Goal: Information Seeking & Learning: Learn about a topic

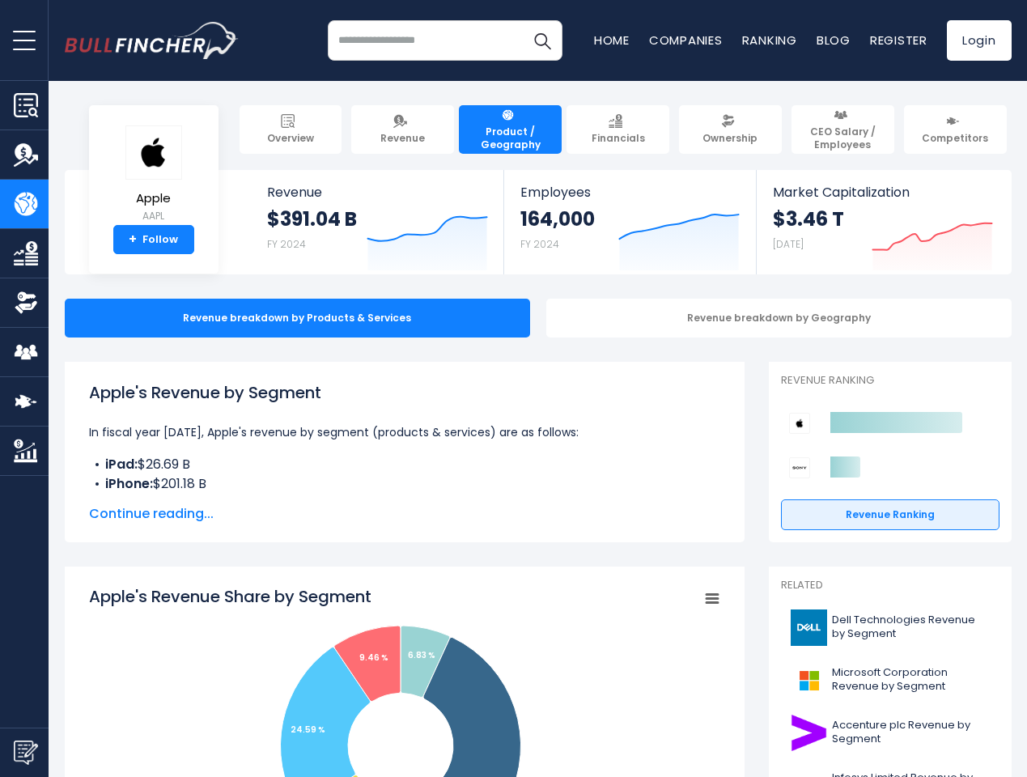
click at [24, 40] on span "open menu" at bounding box center [24, 41] width 23 height 2
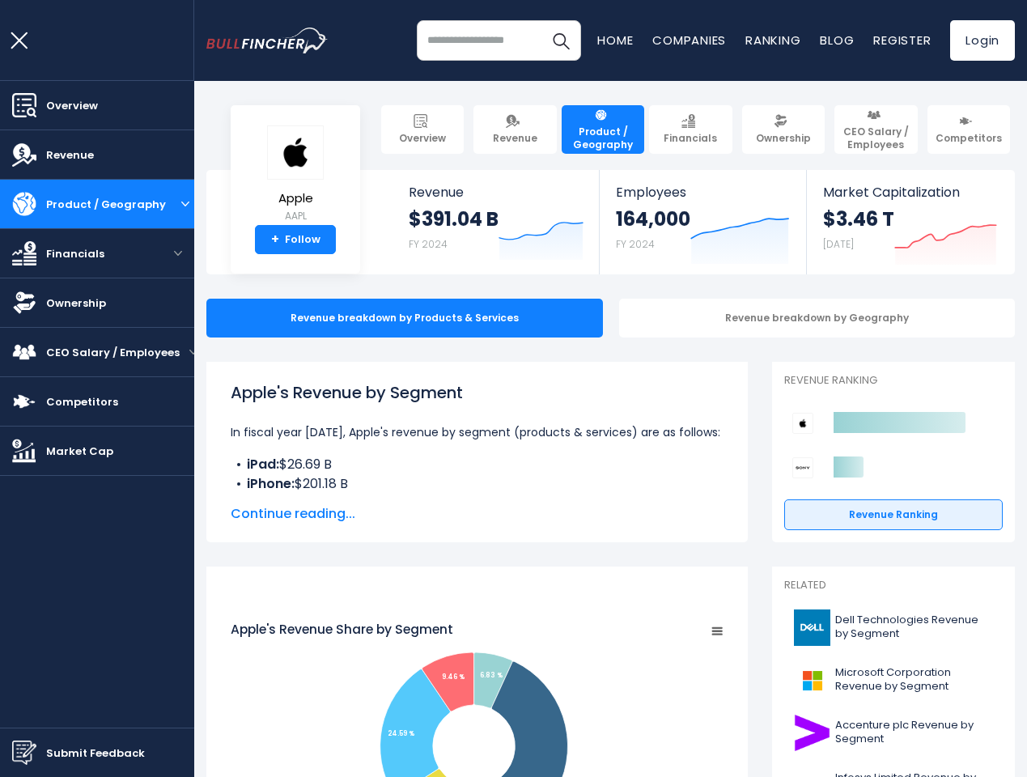
click at [24, 752] on img "Submit Feedback" at bounding box center [24, 752] width 24 height 24
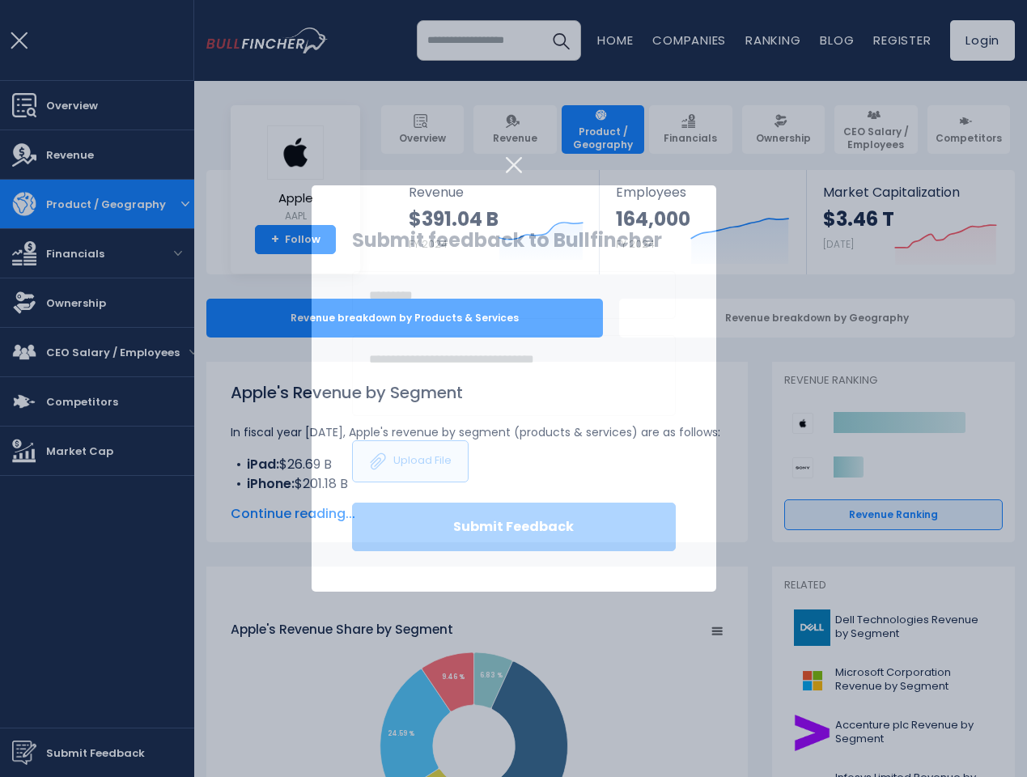
click at [415, 236] on h3 "Submit feedback to Bullfincher" at bounding box center [514, 240] width 324 height 29
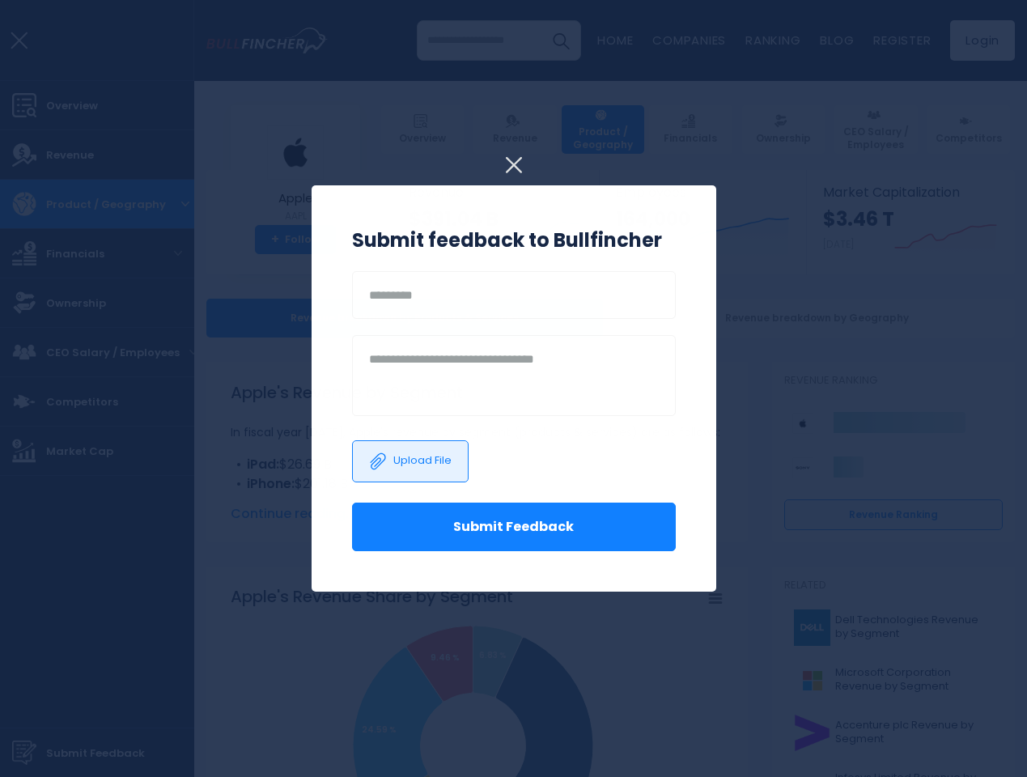
click at [667, 236] on h3 "Submit feedback to Bullfincher" at bounding box center [514, 240] width 324 height 29
click at [920, 236] on div at bounding box center [513, 388] width 1027 height 777
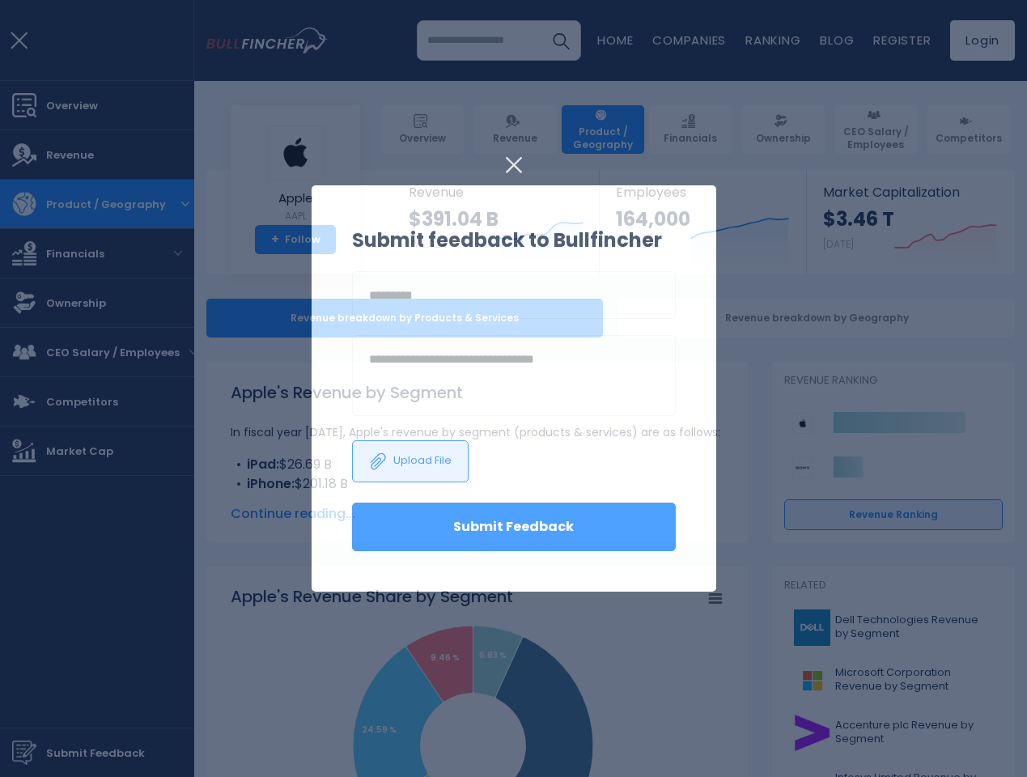
click at [766, 318] on div "Revenue breakdown by Geography" at bounding box center [817, 318] width 396 height 39
click at [392, 514] on span "Continue reading..." at bounding box center [477, 513] width 493 height 19
click at [392, 680] on icon "Apple's Revenue Share by Segment" at bounding box center [398, 728] width 90 height 163
click at [699, 599] on rect "Apple's Revenue Share by Segment" at bounding box center [477, 747] width 493 height 324
click at [878, 445] on icon "Created with Highcharts 12.1.2" at bounding box center [893, 445] width 218 height 89
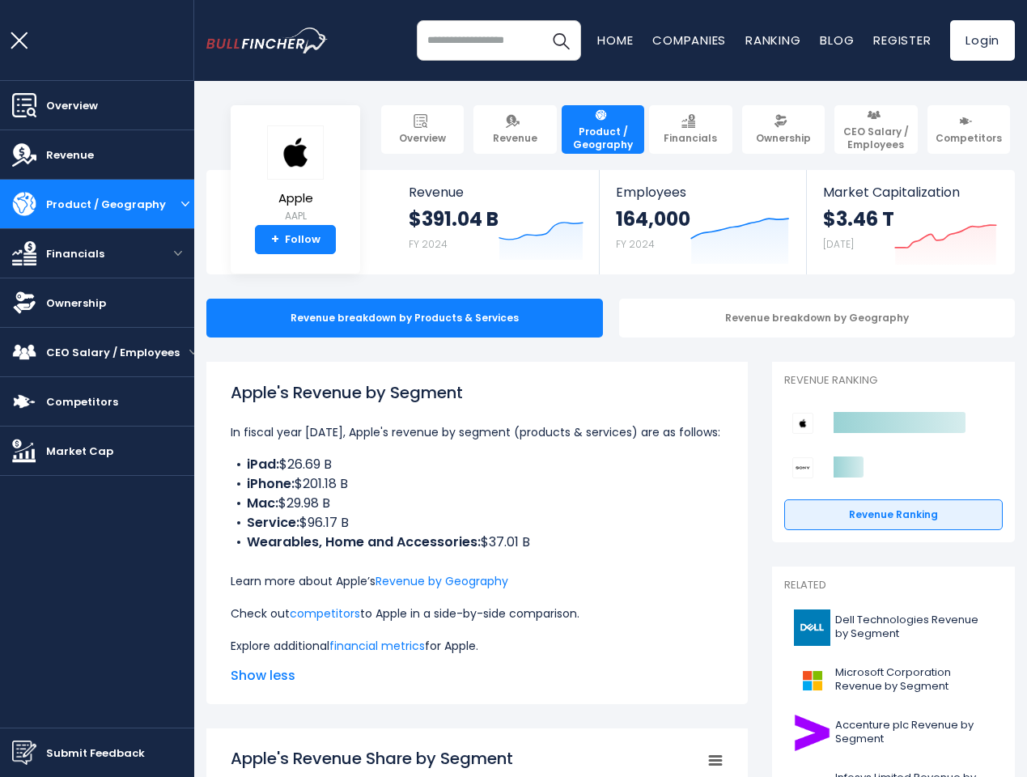
click at [931, 776] on html "Overview Revenue Product / Geography" at bounding box center [513, 388] width 1027 height 777
